Goal: Share content: Share content

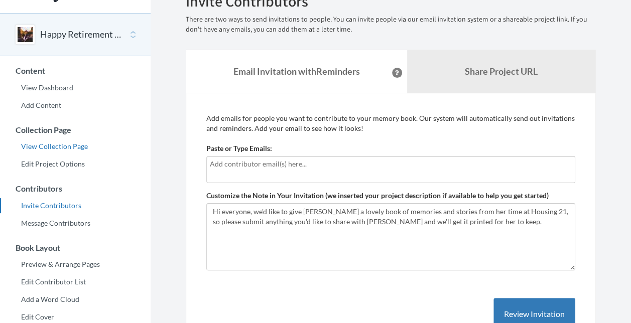
scroll to position [25, 0]
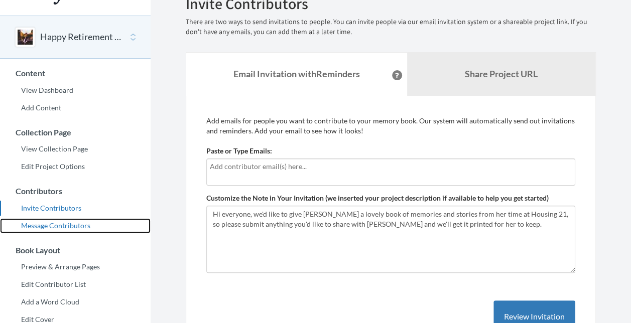
click at [72, 224] on link "Message Contributors" at bounding box center [75, 225] width 151 height 15
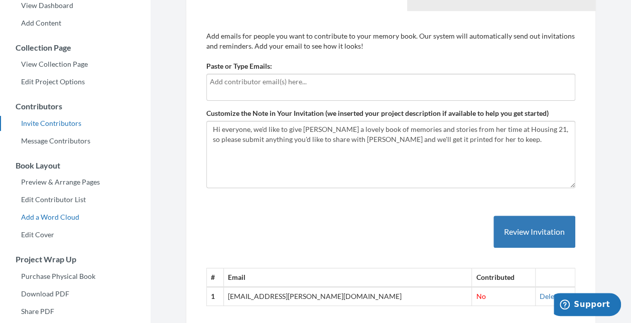
scroll to position [50, 0]
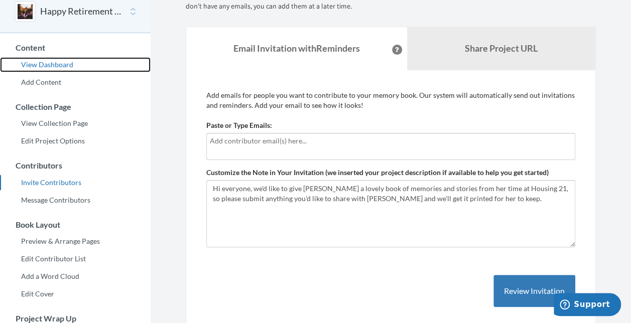
click at [42, 62] on link "View Dashboard" at bounding box center [75, 64] width 151 height 15
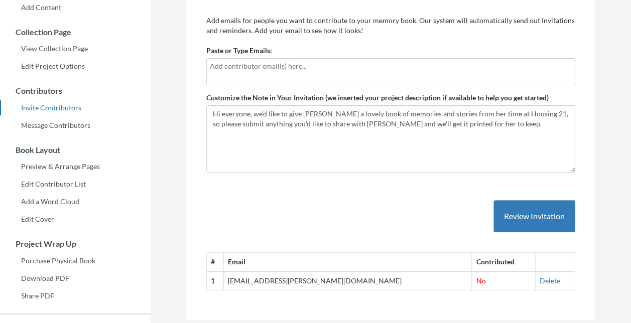
scroll to position [75, 0]
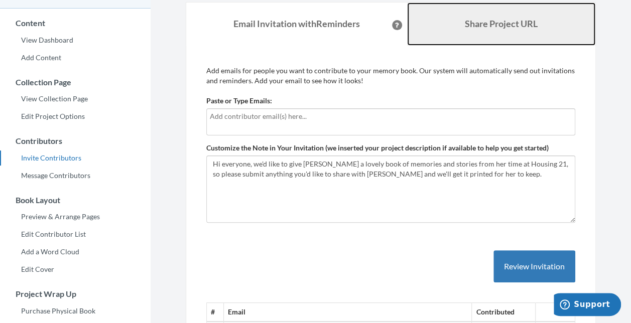
click at [475, 23] on b "Share Project URL" at bounding box center [501, 23] width 73 height 11
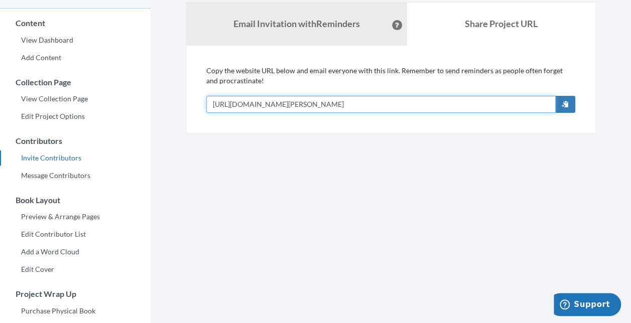
click at [375, 105] on input "[URL][DOMAIN_NAME][PERSON_NAME]" at bounding box center [380, 104] width 349 height 17
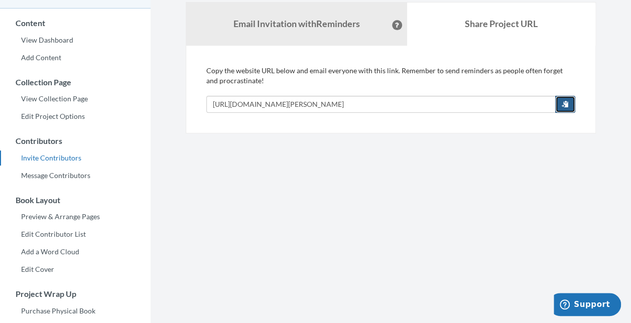
click at [568, 101] on span "button" at bounding box center [564, 103] width 7 height 7
